Goal: Find contact information: Find contact information

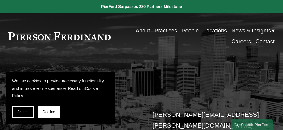
click at [185, 30] on link "People" at bounding box center [190, 30] width 17 height 11
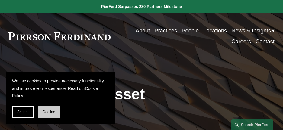
click at [52, 112] on span "Decline" at bounding box center [49, 112] width 13 height 4
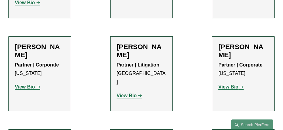
scroll to position [3625, 0]
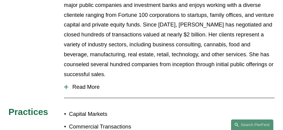
scroll to position [242, 0]
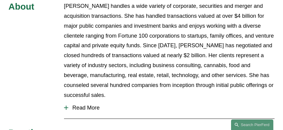
click at [83, 105] on span "Read More" at bounding box center [171, 108] width 206 height 7
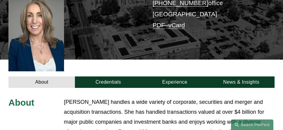
scroll to position [151, 0]
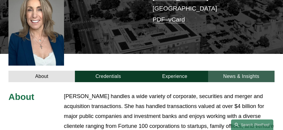
click at [229, 71] on link "News & Insights" at bounding box center [241, 76] width 66 height 11
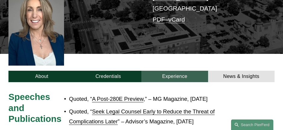
click at [155, 72] on link "Experience" at bounding box center [174, 76] width 66 height 11
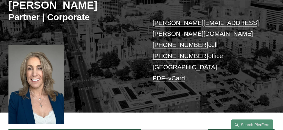
scroll to position [91, 0]
